Goal: Task Accomplishment & Management: Manage account settings

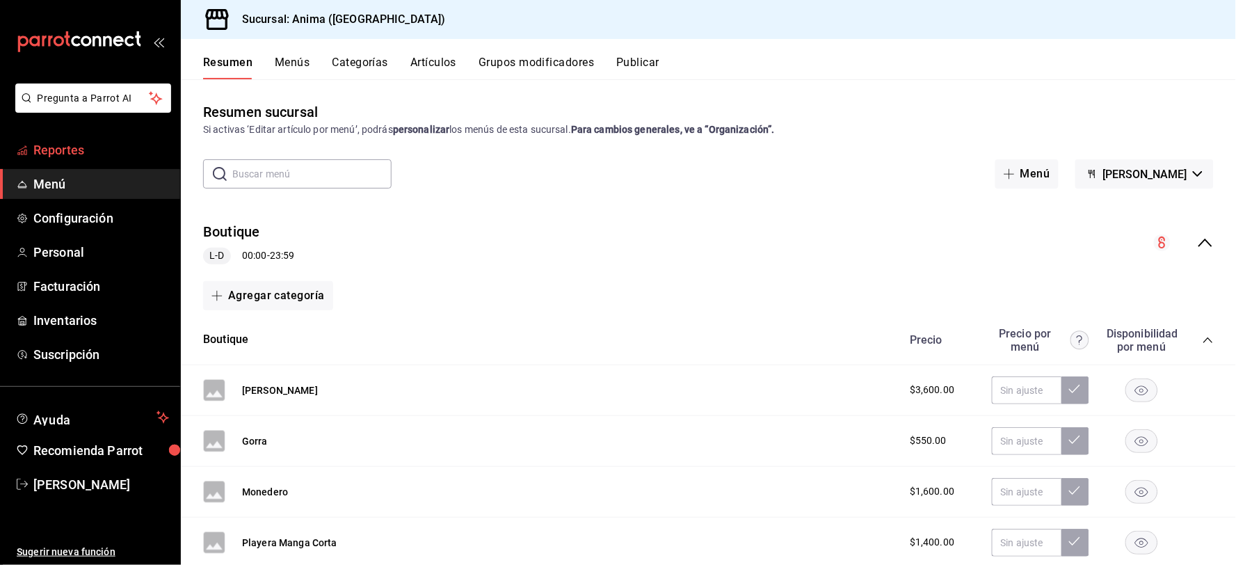
click at [81, 152] on span "Reportes" at bounding box center [101, 150] width 136 height 19
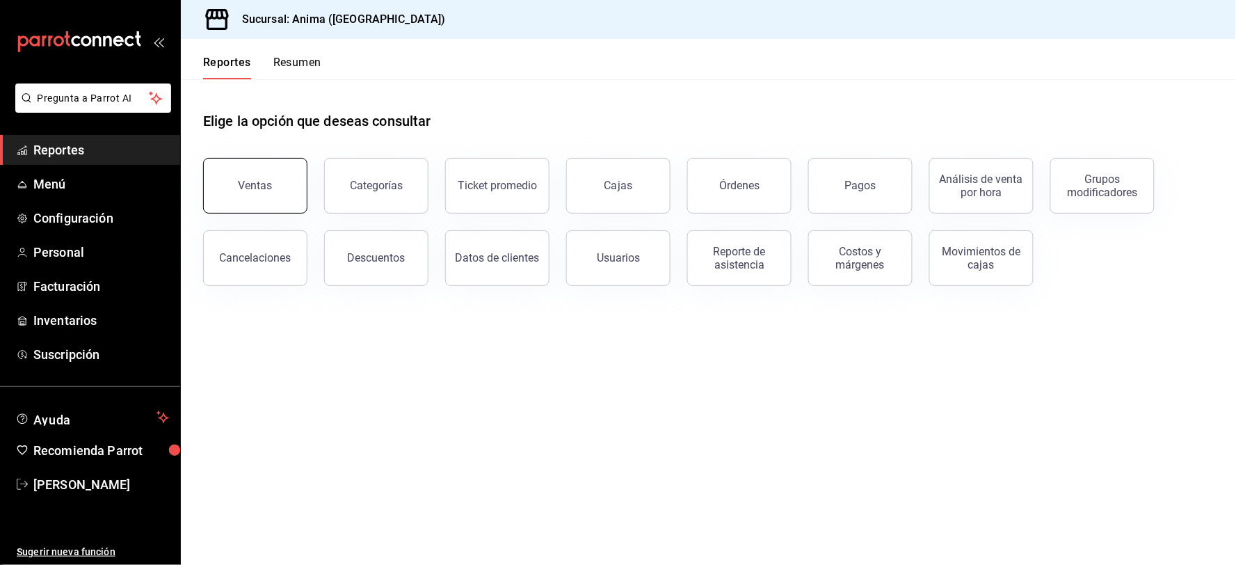
click at [248, 161] on button "Ventas" at bounding box center [255, 186] width 104 height 56
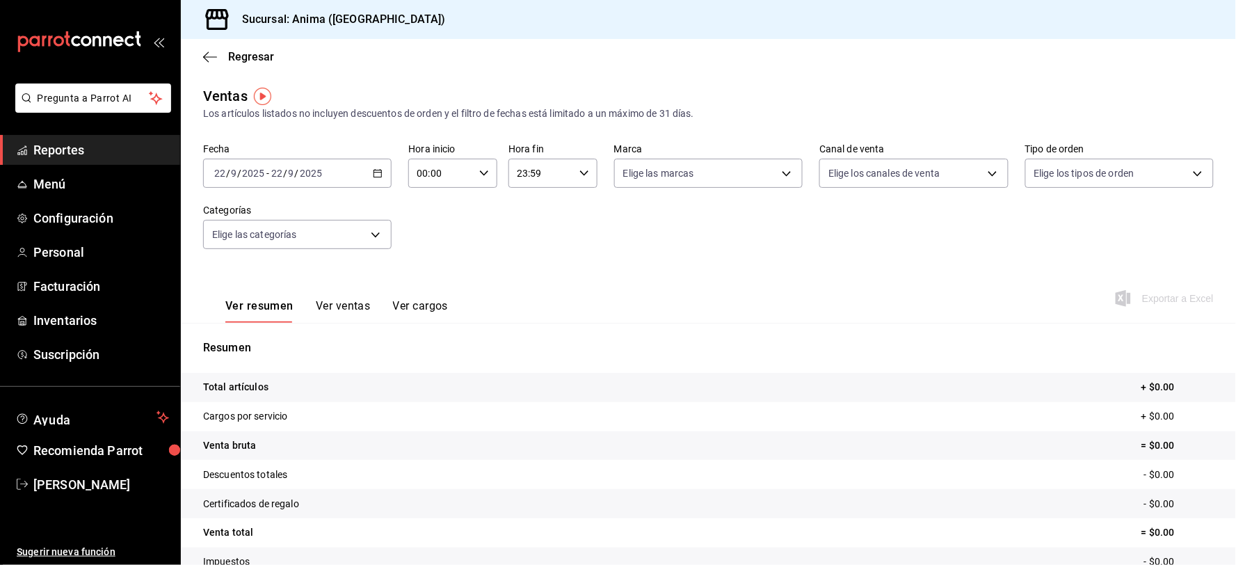
click at [319, 177] on input "2025" at bounding box center [311, 173] width 24 height 11
click at [297, 339] on span "Rango de fechas" at bounding box center [269, 340] width 108 height 15
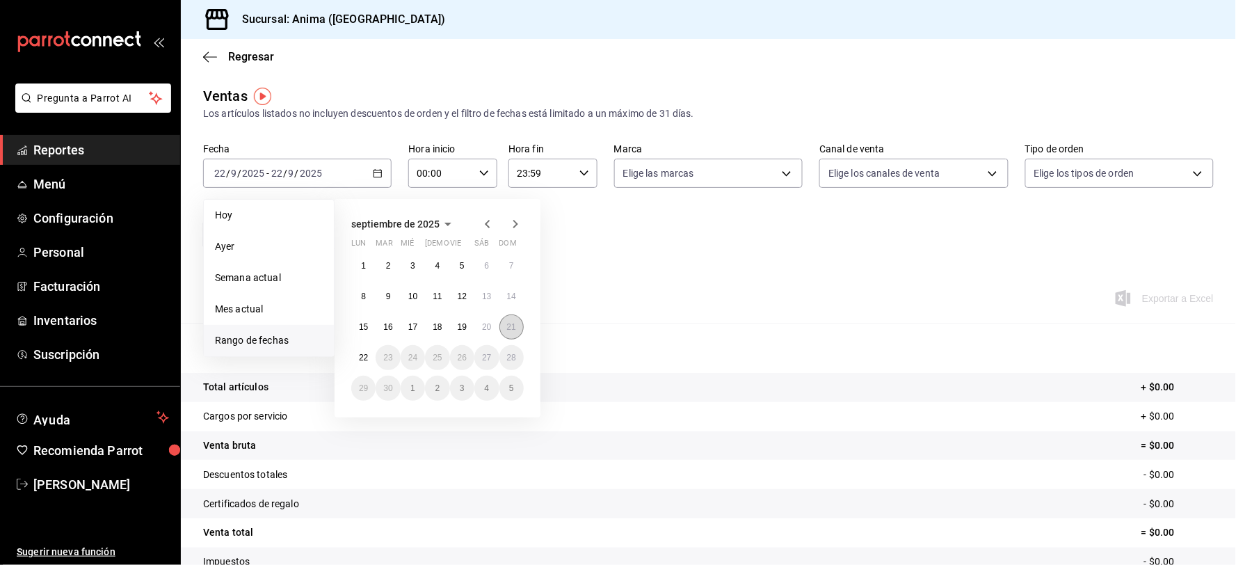
click at [515, 324] on abbr "21" at bounding box center [511, 327] width 9 height 10
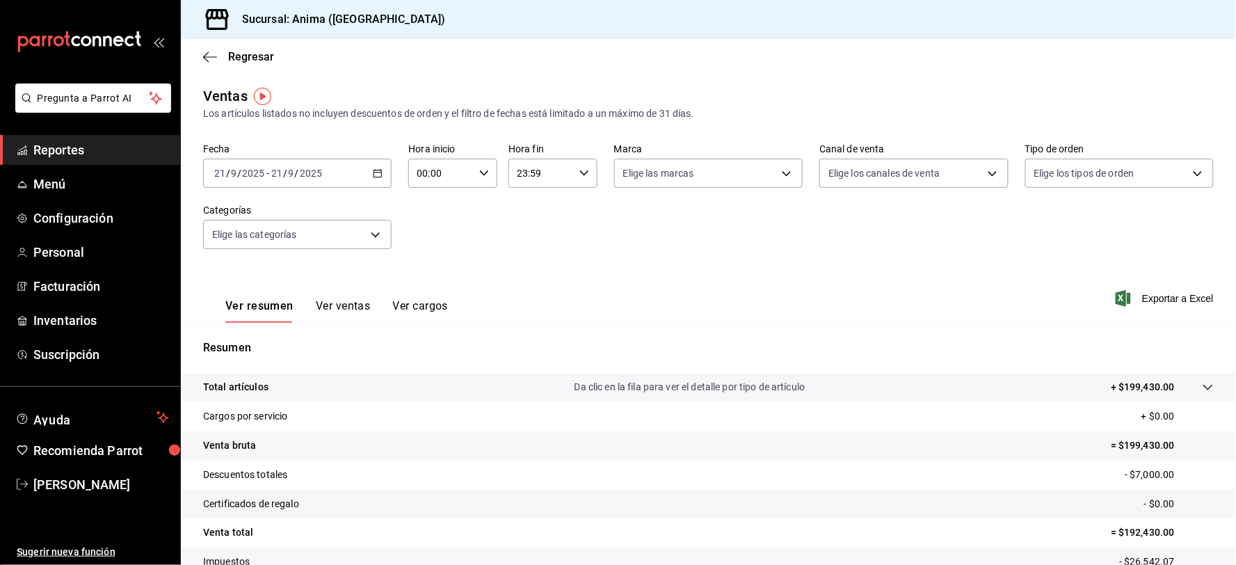
click at [319, 177] on input "2025" at bounding box center [311, 173] width 24 height 11
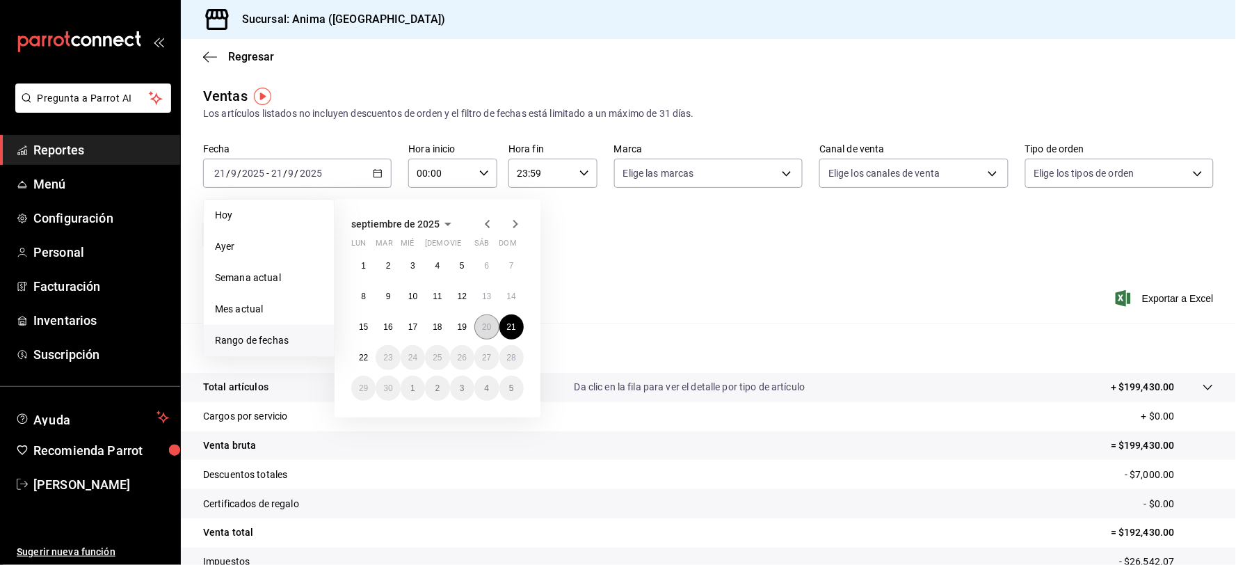
click at [486, 325] on abbr "20" at bounding box center [486, 327] width 9 height 10
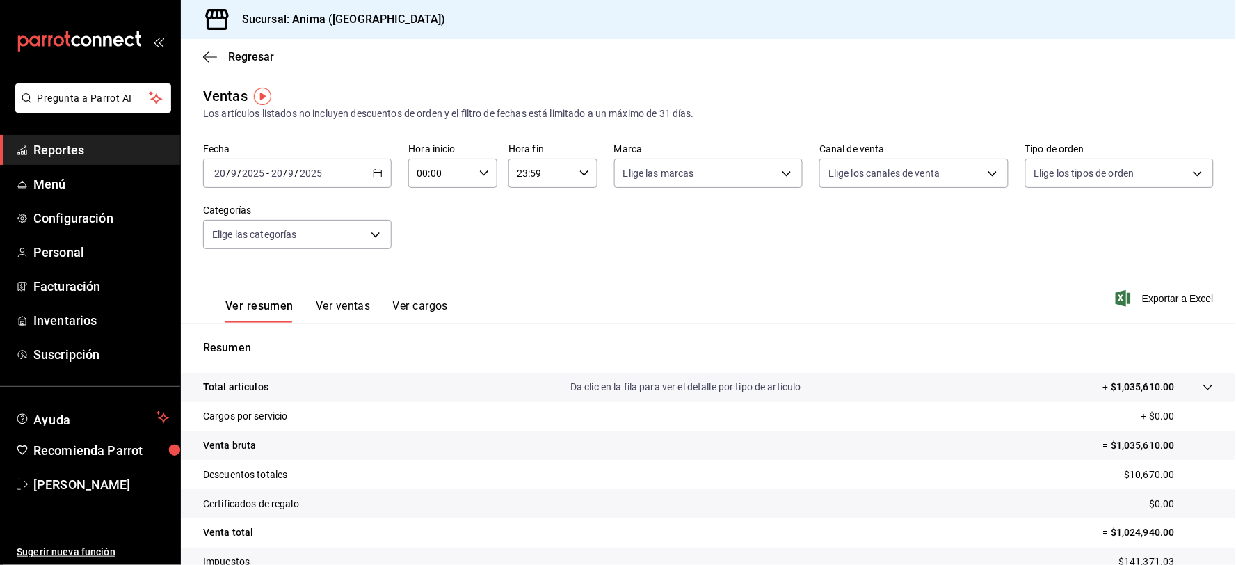
click at [328, 165] on div "[DATE] [DATE] - [DATE] [DATE]" at bounding box center [297, 173] width 189 height 29
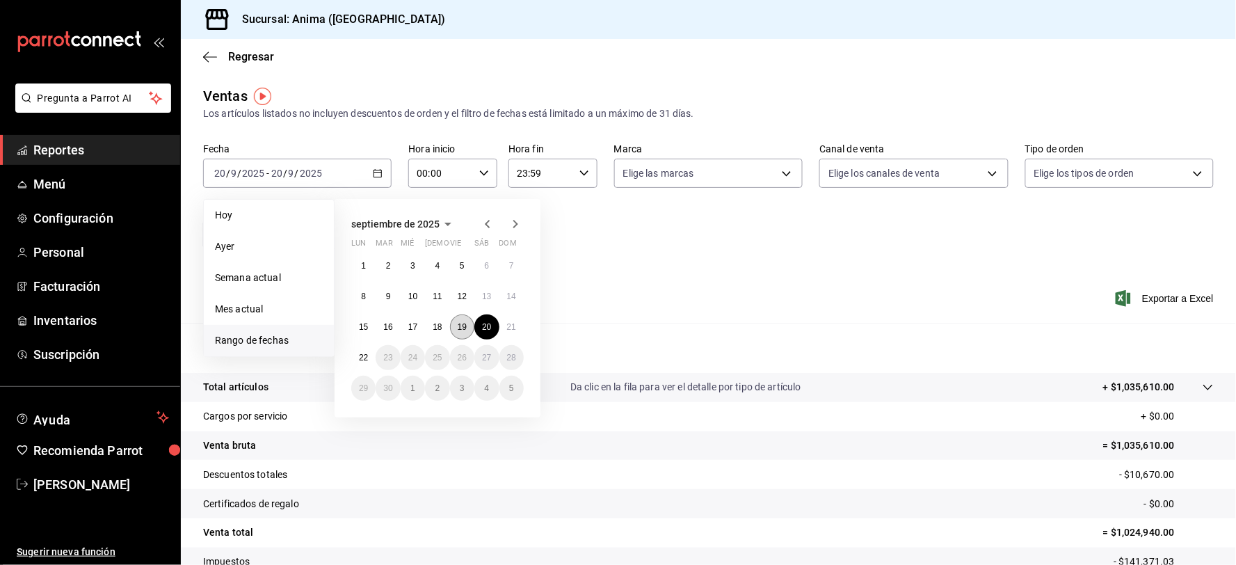
click at [463, 321] on button "19" at bounding box center [462, 326] width 24 height 25
click at [502, 328] on button "21" at bounding box center [512, 326] width 24 height 25
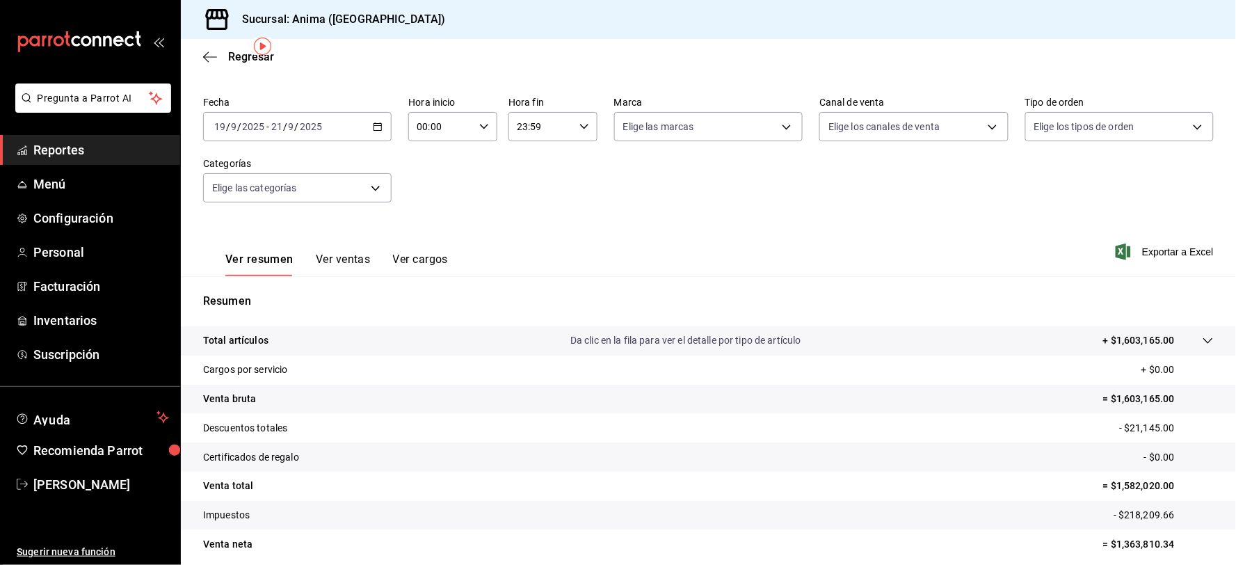
scroll to position [50, 0]
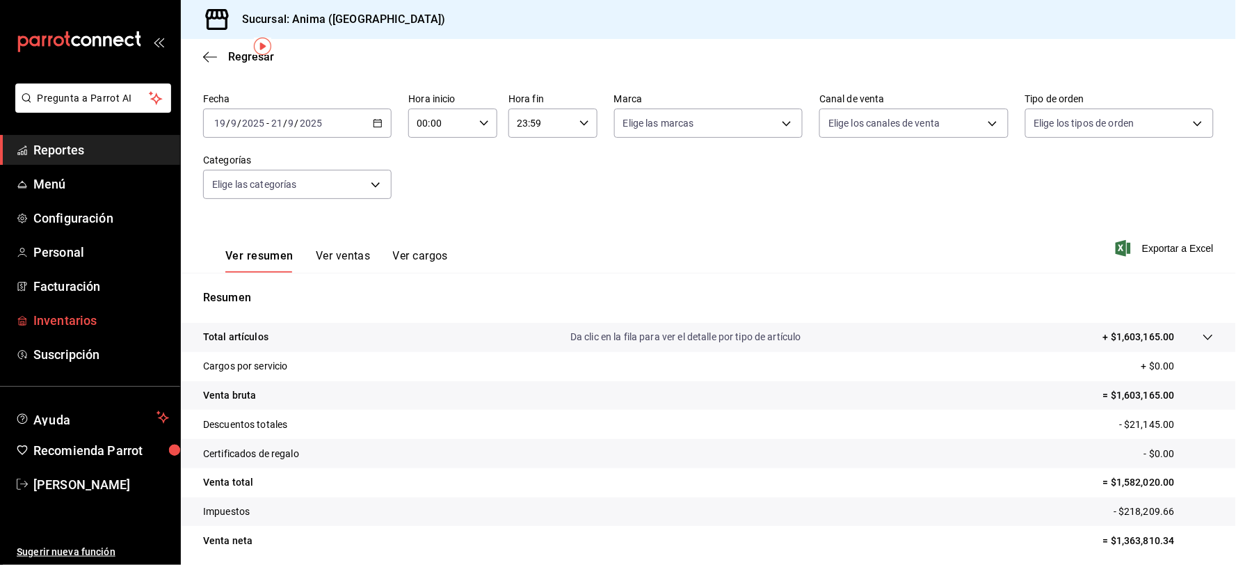
click at [104, 321] on span "Inventarios" at bounding box center [101, 320] width 136 height 19
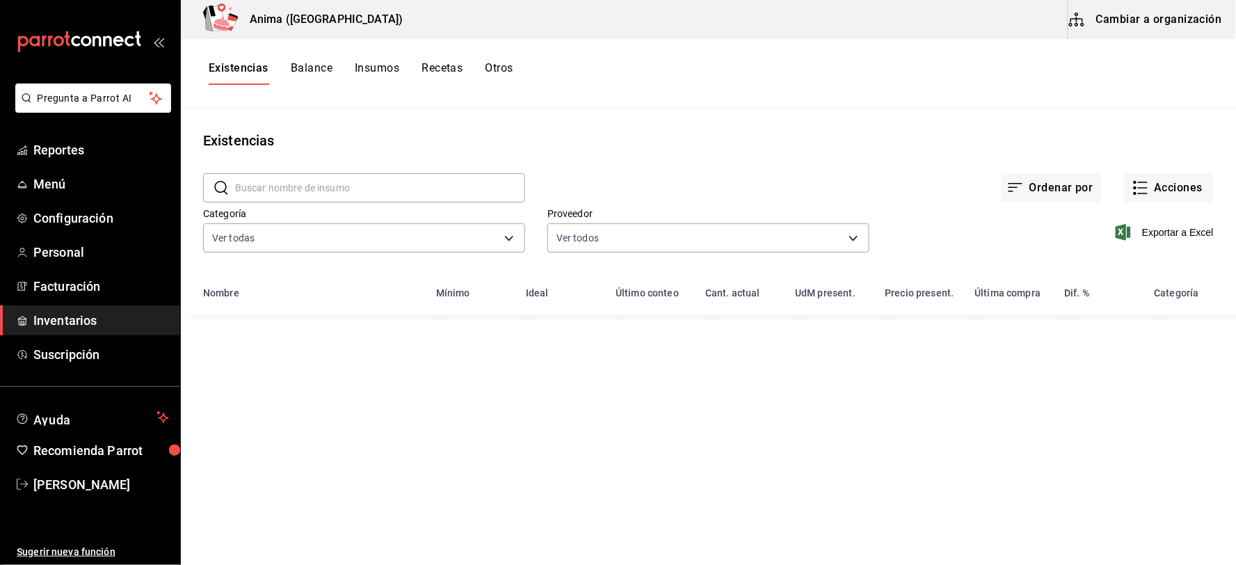
click at [305, 190] on input "text" at bounding box center [380, 188] width 290 height 28
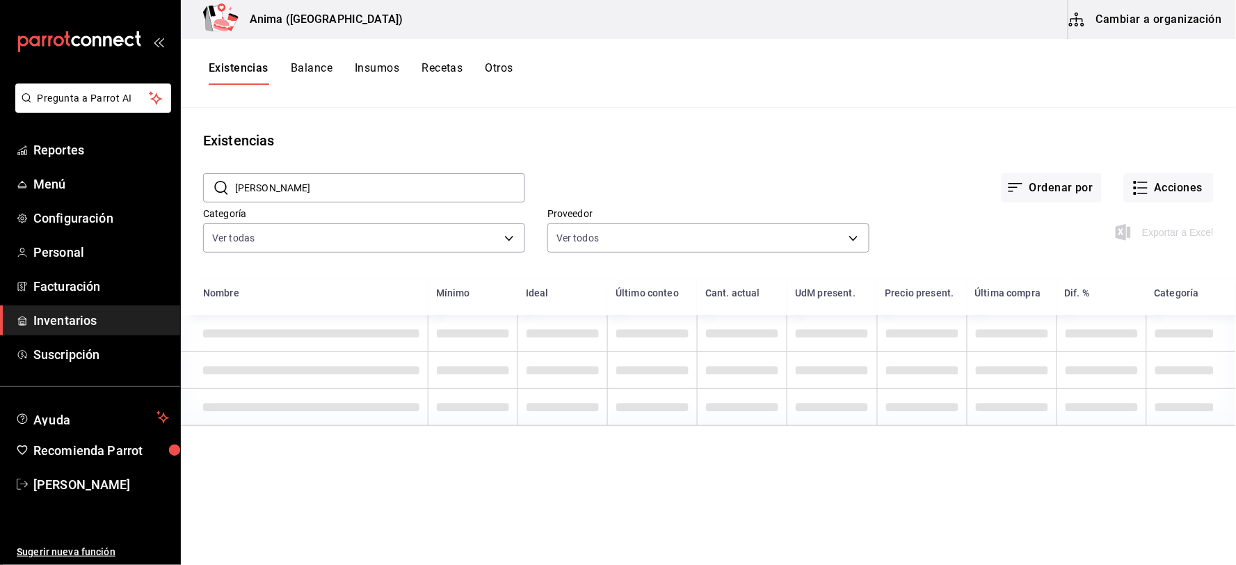
type input "[PERSON_NAME]"
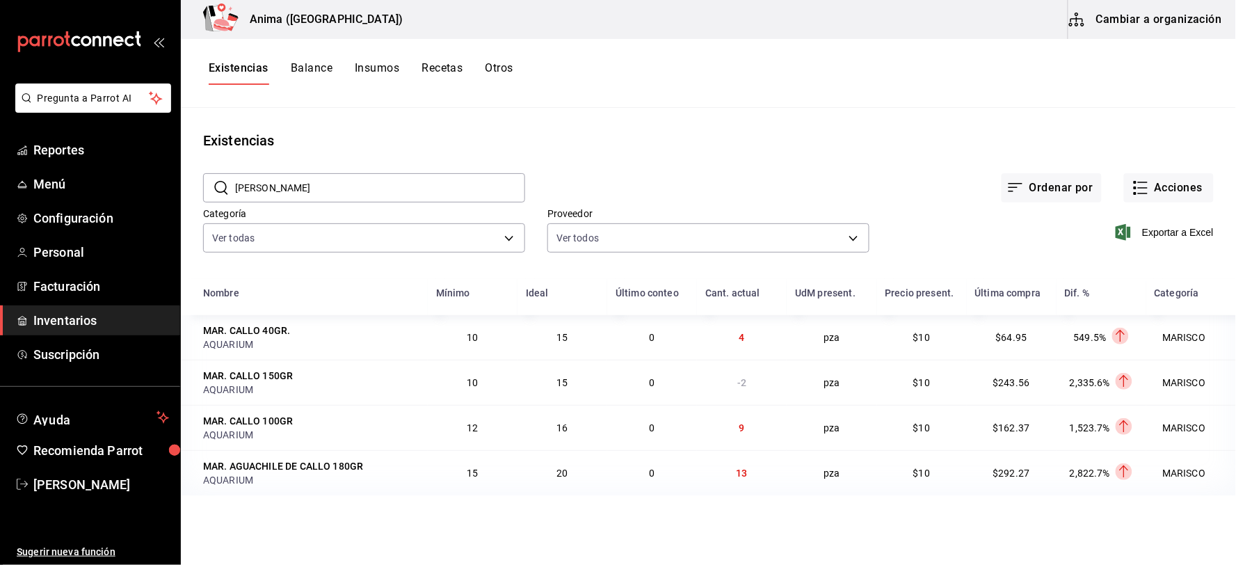
drag, startPoint x: 1030, startPoint y: 109, endPoint x: 350, endPoint y: 10, distance: 687.6
click at [1030, 109] on main "Existencias ​ [PERSON_NAME] ​ Ordenar por Acciones Categoría Ver todas ab029dbf…" at bounding box center [708, 331] width 1055 height 447
